Goal: Information Seeking & Learning: Learn about a topic

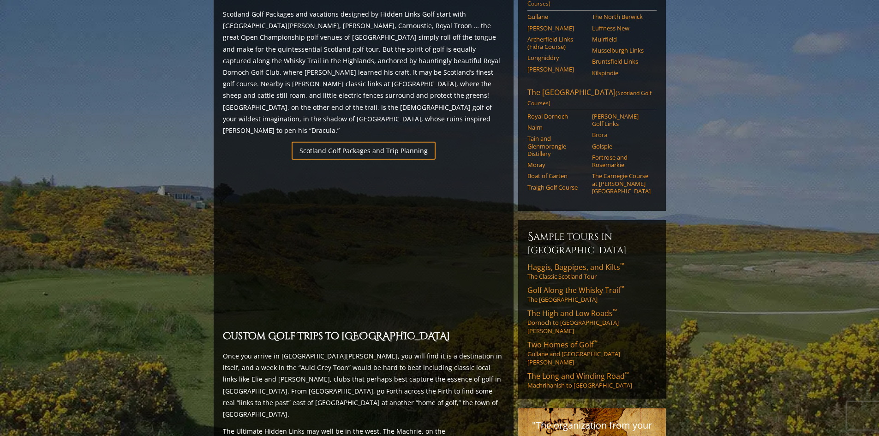
scroll to position [537, 0]
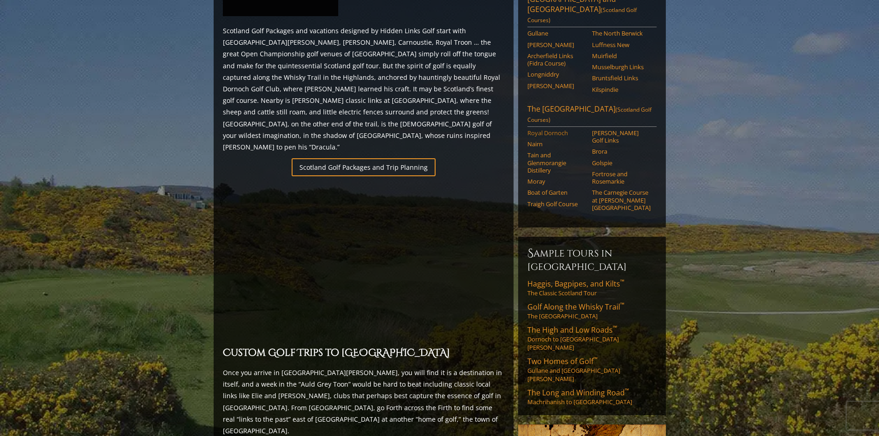
click at [554, 129] on link "Royal Dornoch" at bounding box center [557, 132] width 59 height 7
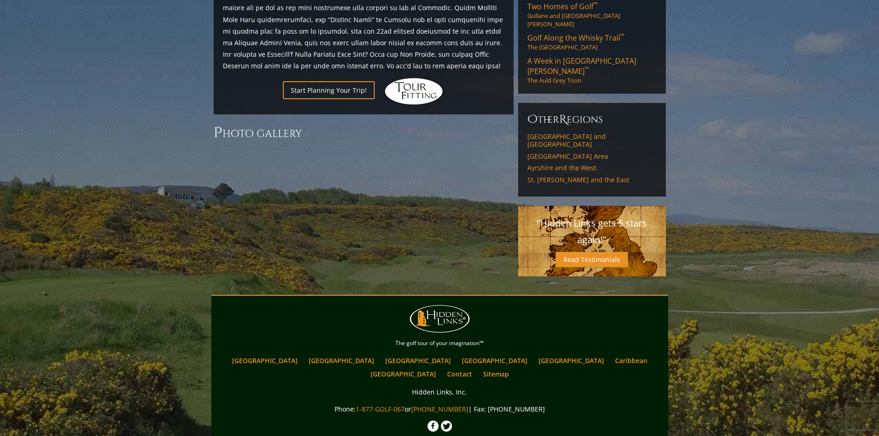
scroll to position [464, 0]
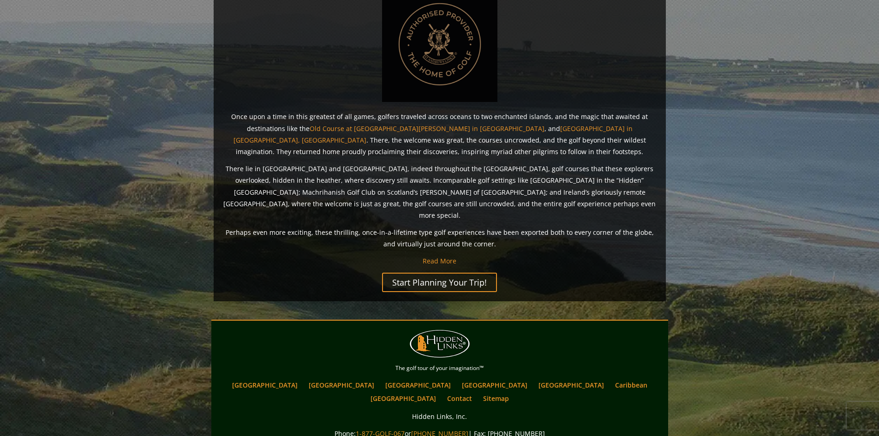
scroll to position [675, 0]
